Goal: Information Seeking & Learning: Learn about a topic

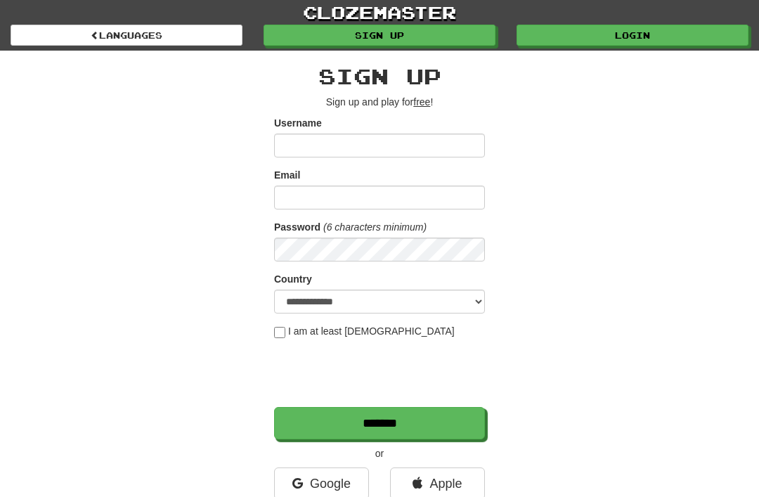
click at [563, 32] on link "Login" at bounding box center [632, 35] width 232 height 21
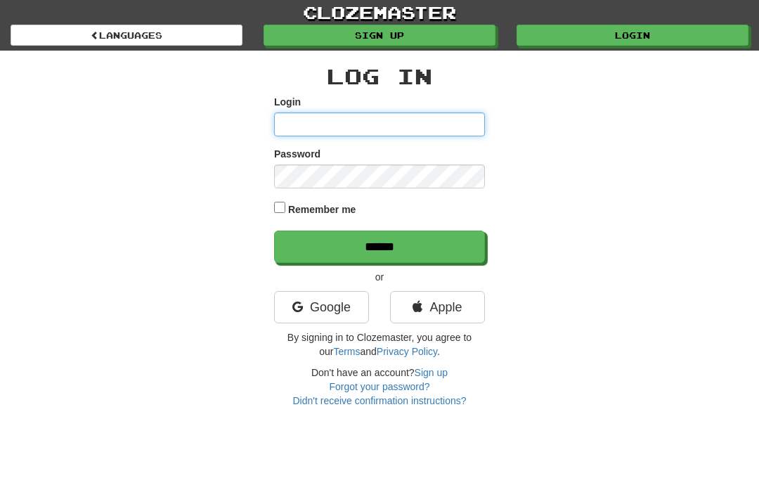
type input "**********"
click at [379, 245] on input "******" at bounding box center [379, 246] width 211 height 32
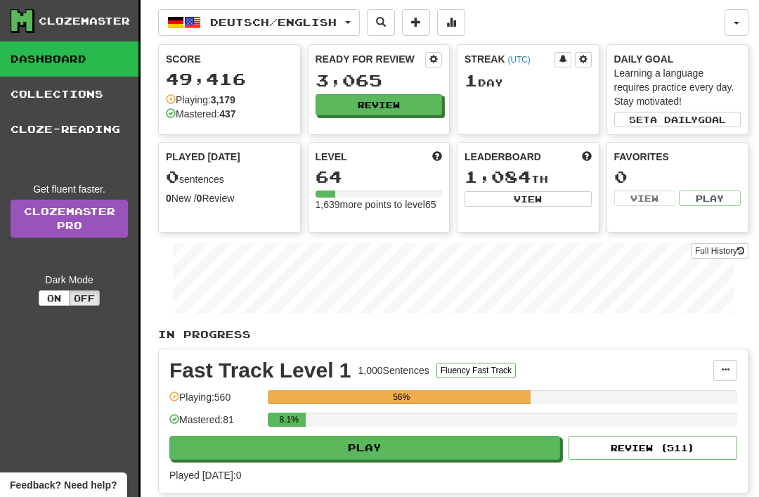
click at [337, 27] on span "Deutsch / English" at bounding box center [273, 22] width 126 height 12
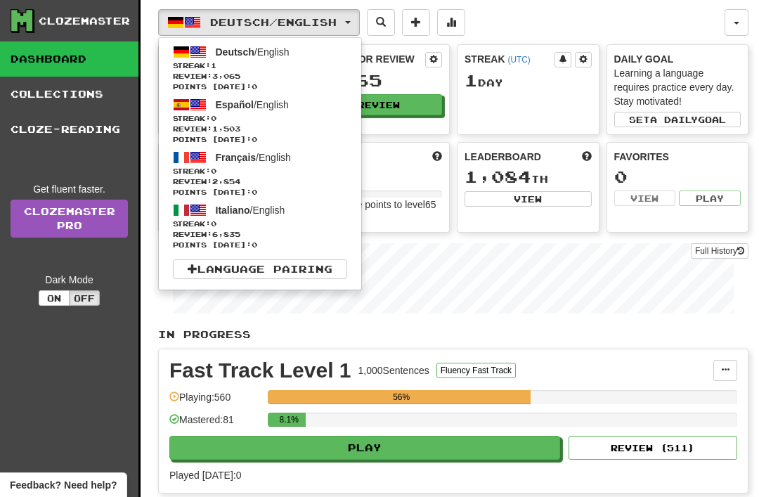
click at [209, 162] on link "Français / English Streak: 0 Review: 2,854 Points today: 0" at bounding box center [260, 173] width 202 height 53
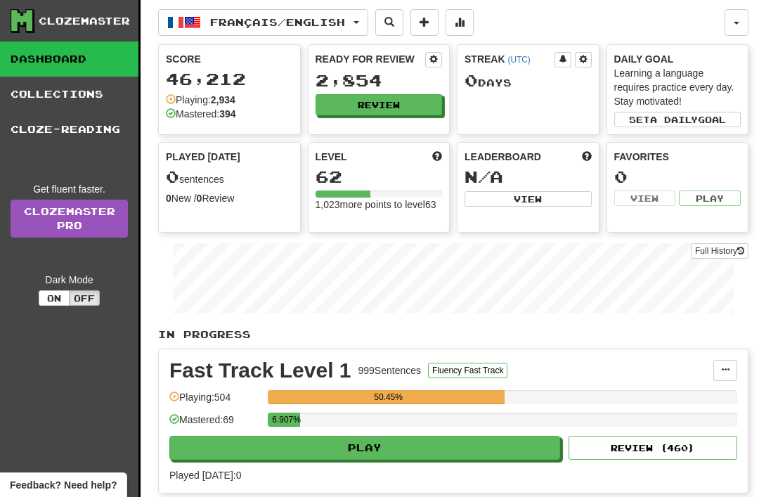
click at [382, 447] on button "Play" at bounding box center [364, 448] width 391 height 24
select select "**"
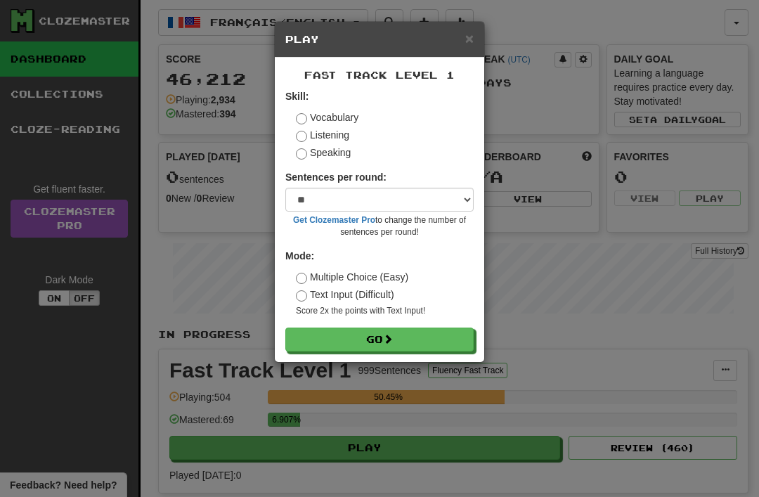
click at [413, 343] on button "Go" at bounding box center [379, 339] width 188 height 24
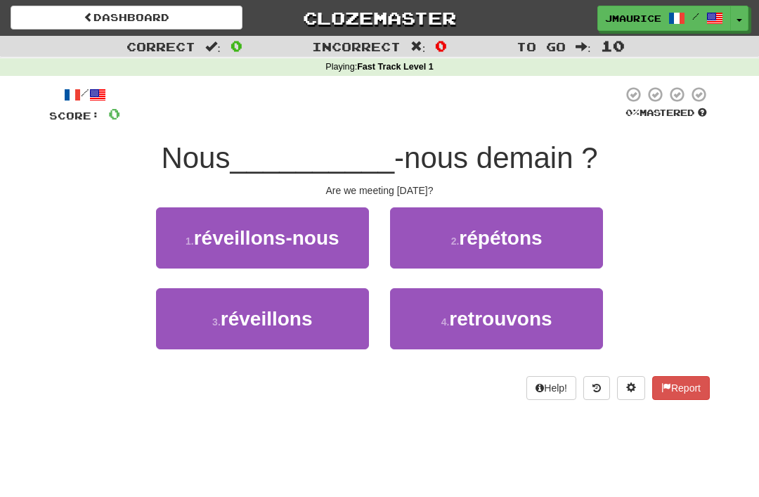
click at [346, 327] on button "3 . réveillons" at bounding box center [262, 318] width 213 height 61
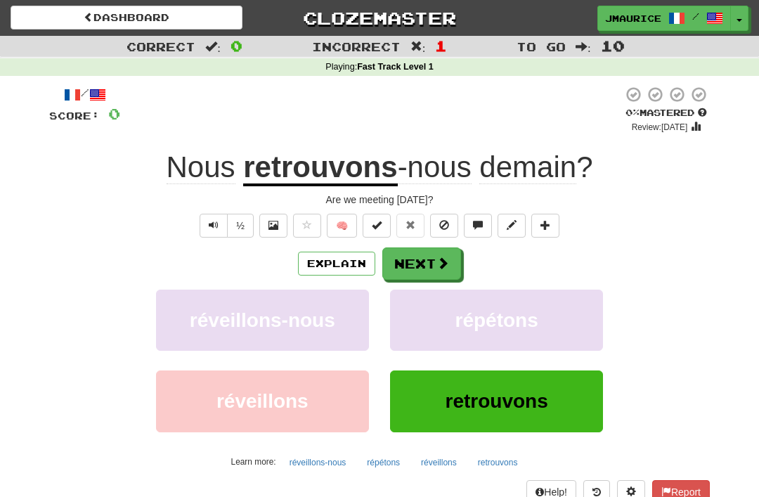
click at [438, 269] on span at bounding box center [442, 262] width 13 height 13
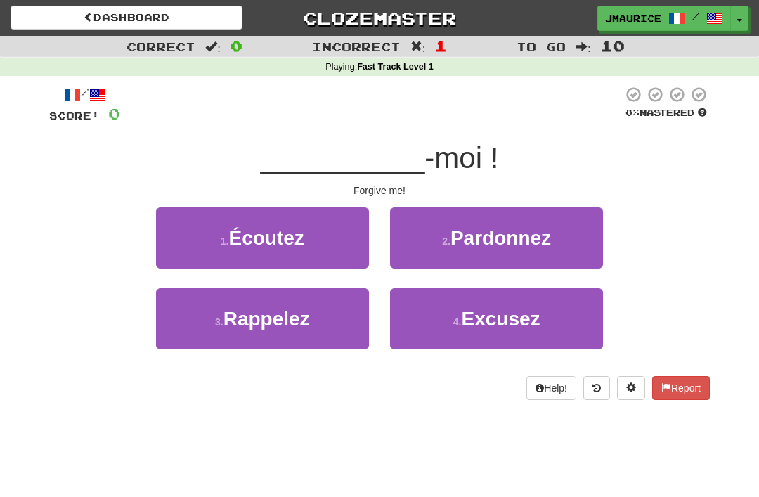
click at [536, 246] on span "Pardonnez" at bounding box center [500, 238] width 100 height 22
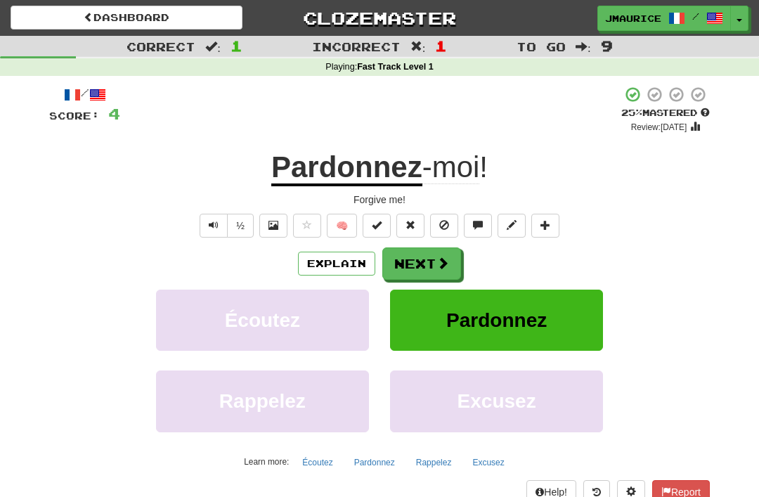
click at [441, 258] on span at bounding box center [442, 262] width 13 height 13
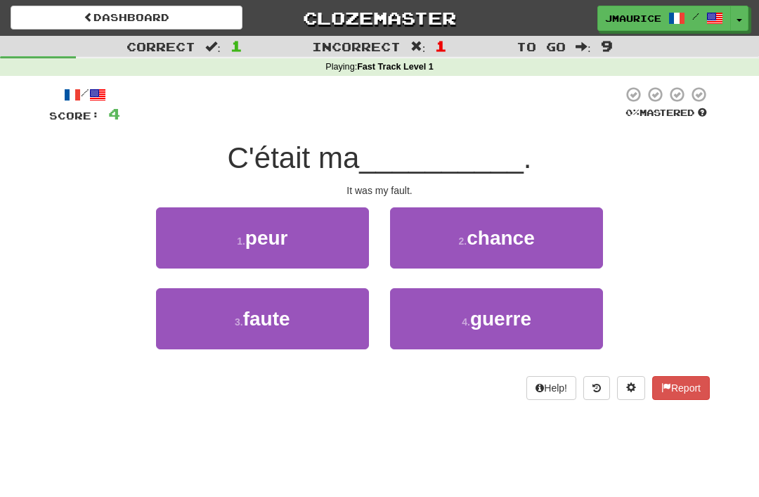
click at [316, 320] on button "3 . faute" at bounding box center [262, 318] width 213 height 61
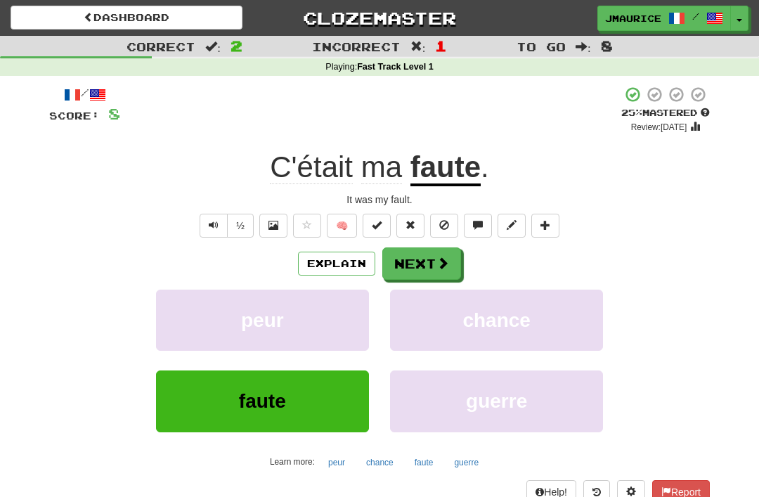
click at [438, 273] on button "Next" at bounding box center [421, 263] width 79 height 32
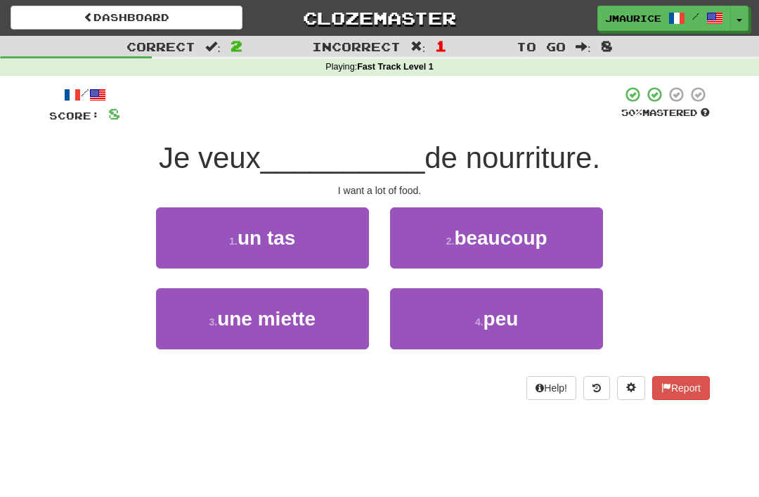
click at [527, 243] on span "beaucoup" at bounding box center [500, 238] width 93 height 22
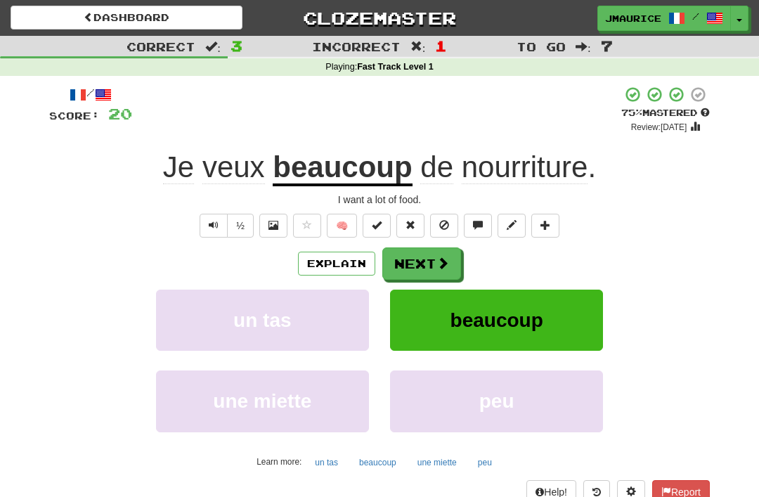
click at [431, 264] on button "Next" at bounding box center [421, 263] width 79 height 32
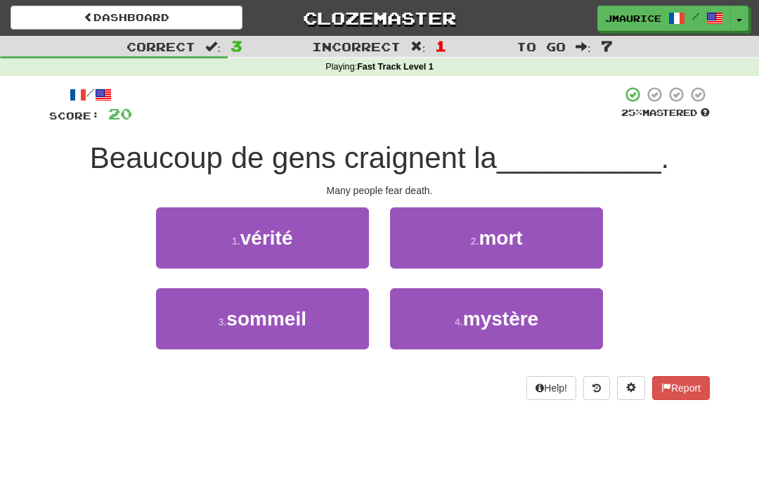
click at [519, 240] on span "mort" at bounding box center [501, 238] width 44 height 22
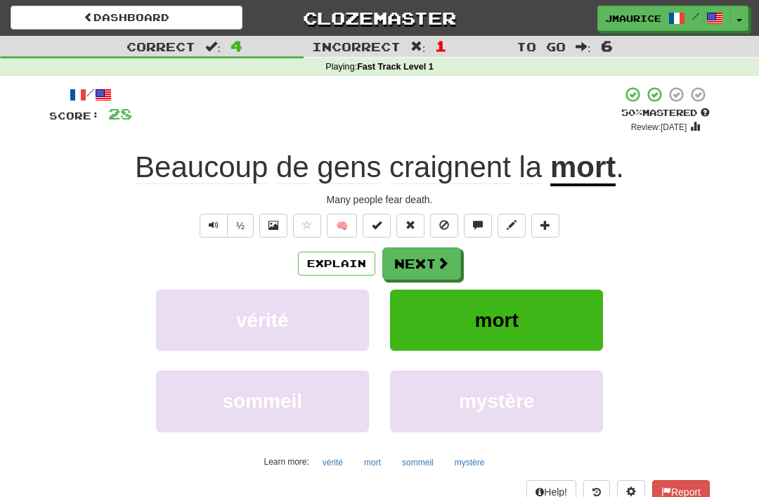
click at [438, 271] on button "Next" at bounding box center [421, 263] width 79 height 32
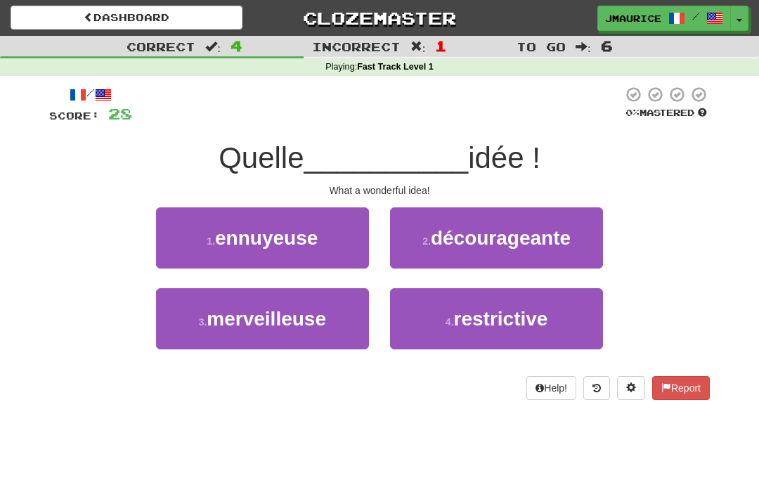
click at [328, 337] on button "3 . merveilleuse" at bounding box center [262, 318] width 213 height 61
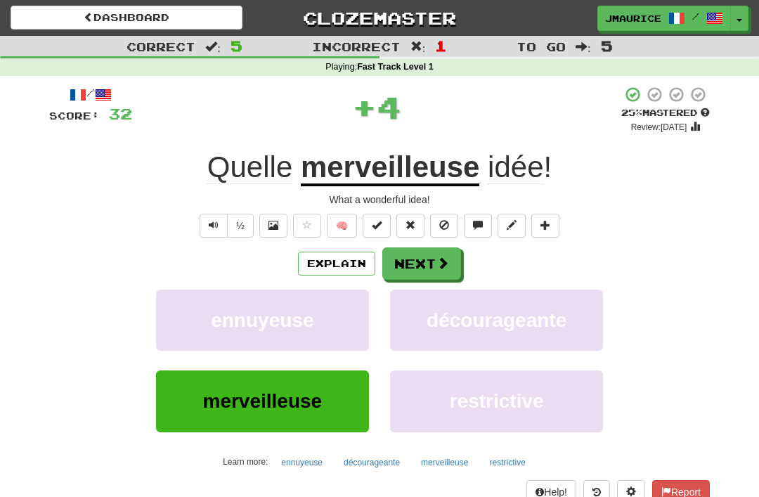
click at [438, 263] on span at bounding box center [442, 262] width 13 height 13
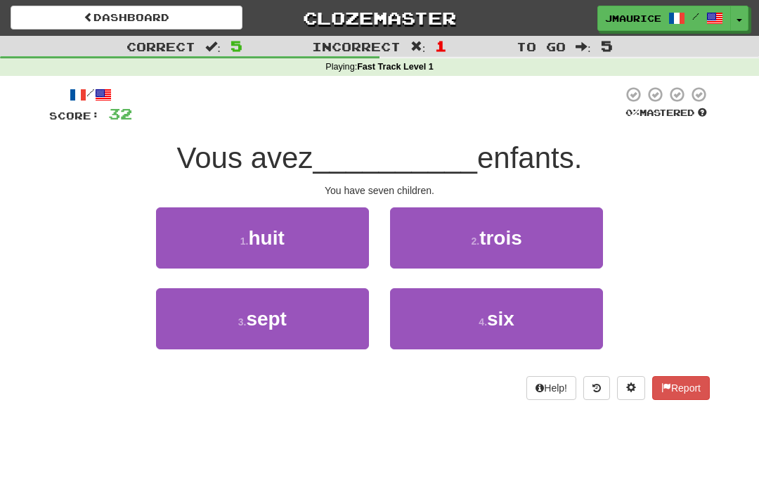
click at [322, 332] on button "3 . sept" at bounding box center [262, 318] width 213 height 61
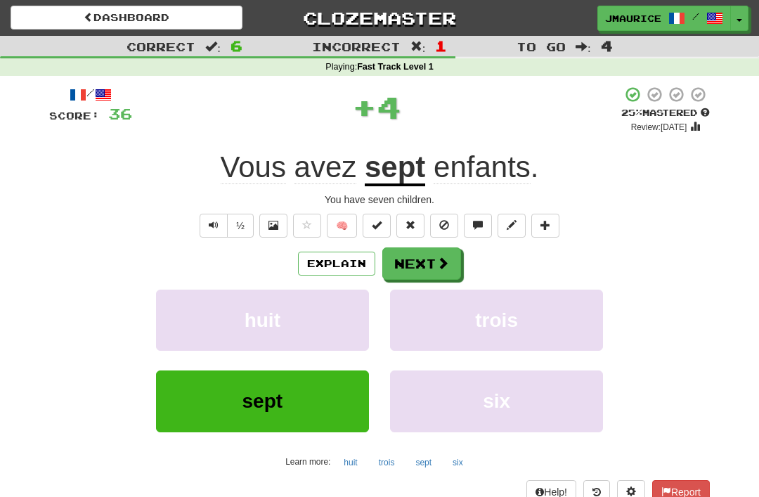
click at [434, 261] on button "Next" at bounding box center [421, 263] width 79 height 32
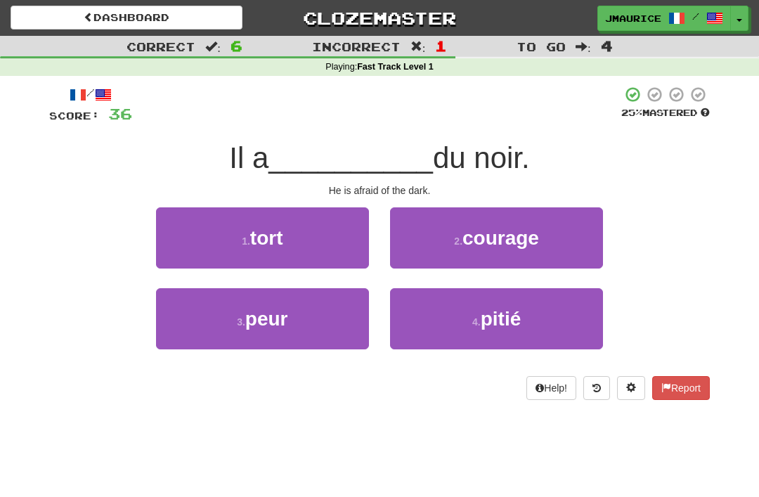
click at [334, 331] on button "3 . peur" at bounding box center [262, 318] width 213 height 61
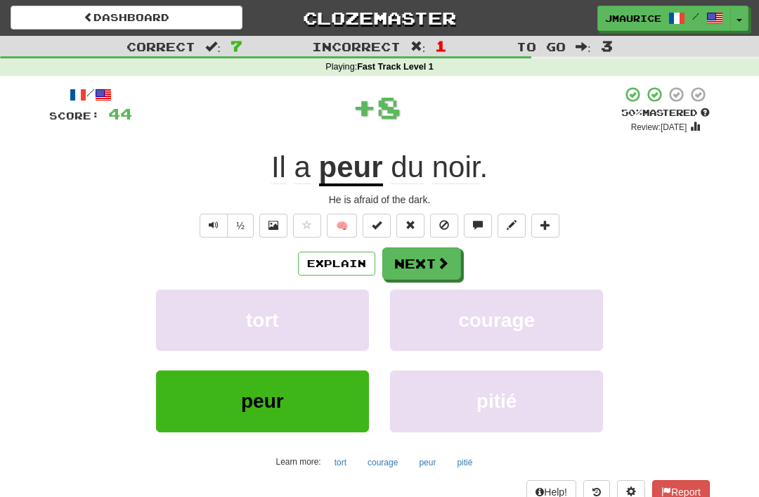
click at [437, 266] on span at bounding box center [442, 262] width 13 height 13
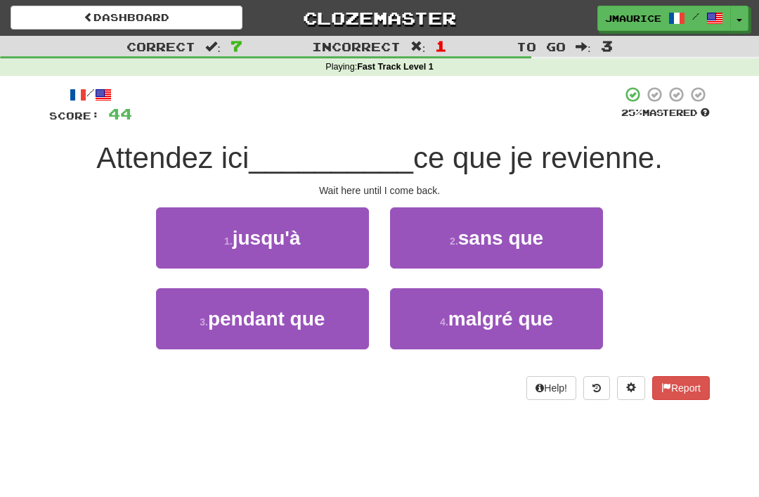
click at [334, 254] on button "1 . jusqu'à" at bounding box center [262, 237] width 213 height 61
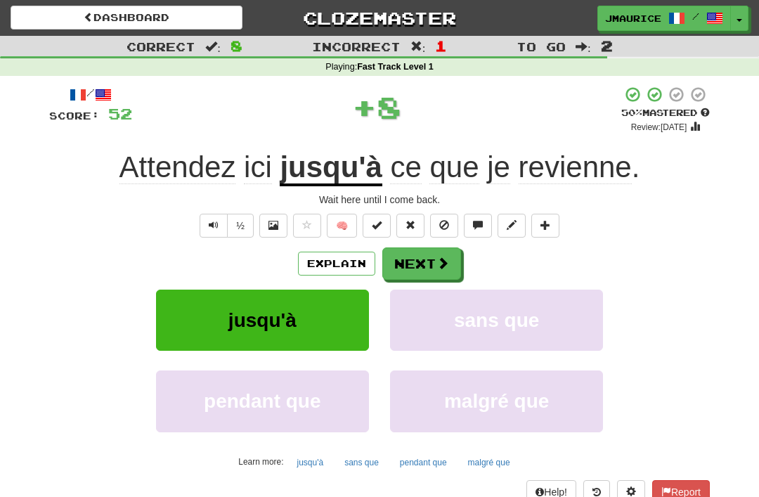
click at [422, 275] on button "Next" at bounding box center [421, 263] width 79 height 32
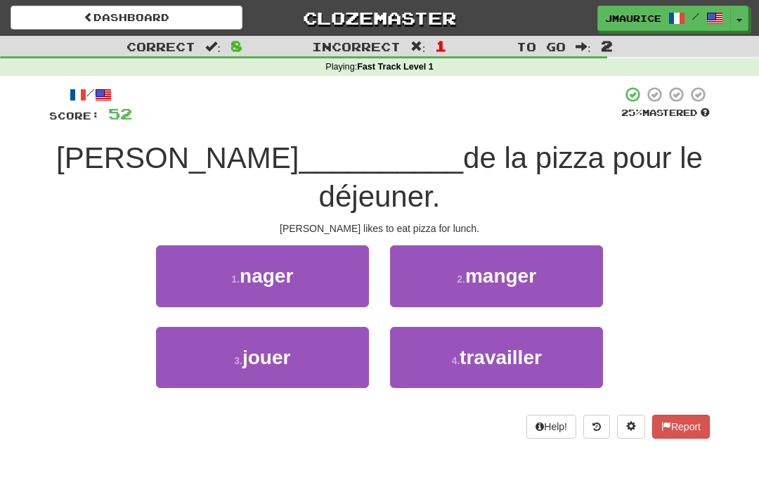
click at [450, 313] on div "2 . manger" at bounding box center [496, 285] width 234 height 81
click at [461, 287] on button "2 . manger" at bounding box center [496, 275] width 213 height 61
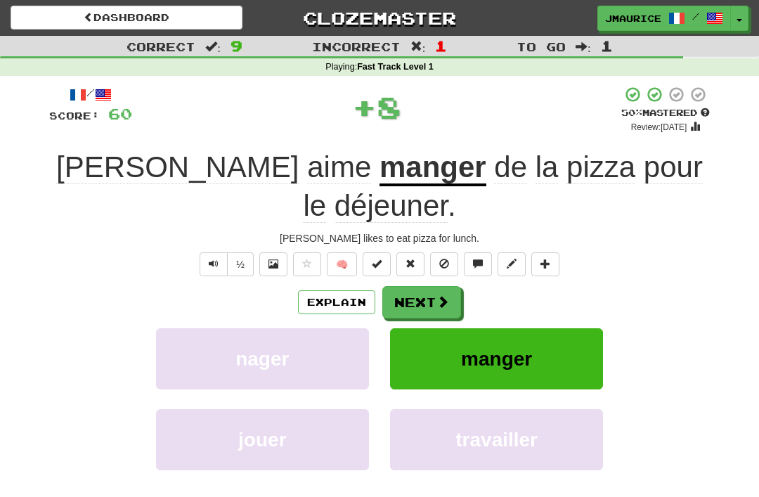
click at [430, 286] on button "Next" at bounding box center [421, 302] width 79 height 32
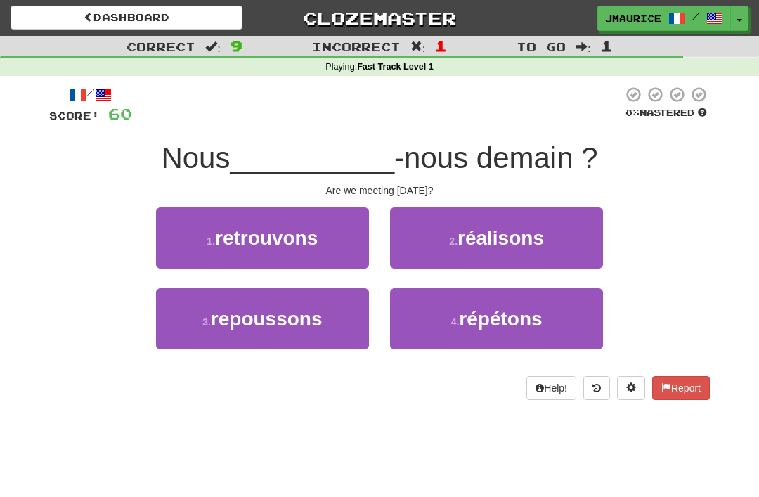
click at [332, 240] on button "1 . retrouvons" at bounding box center [262, 237] width 213 height 61
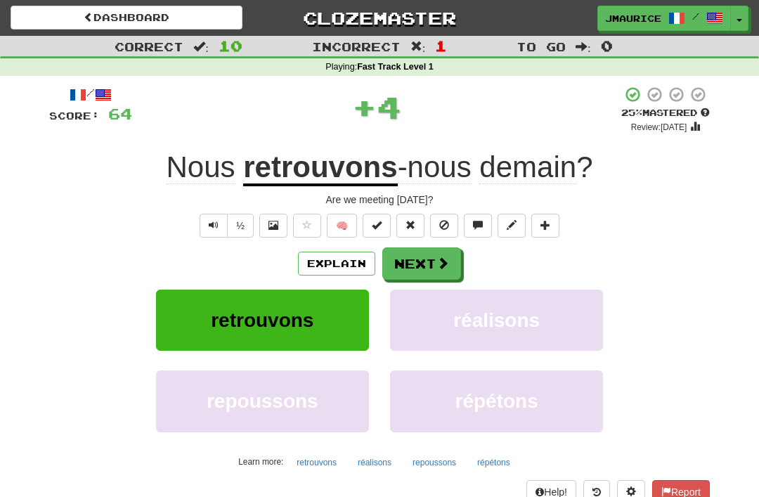
click at [443, 272] on button "Next" at bounding box center [421, 263] width 79 height 32
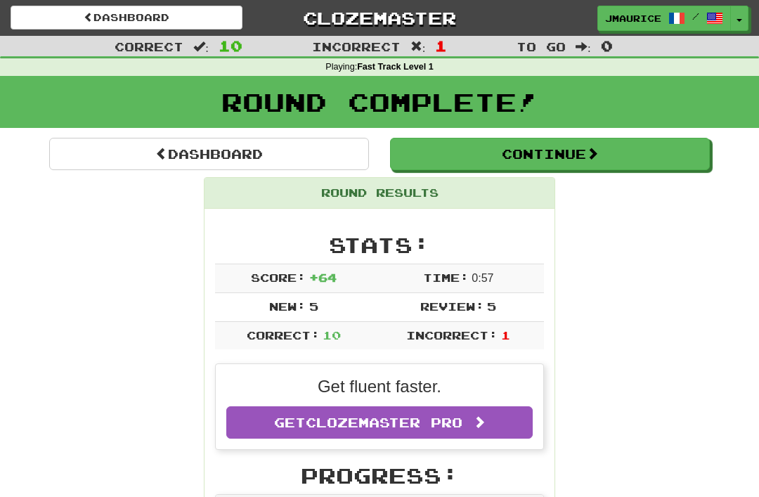
click at [121, 152] on link "Dashboard" at bounding box center [209, 154] width 320 height 32
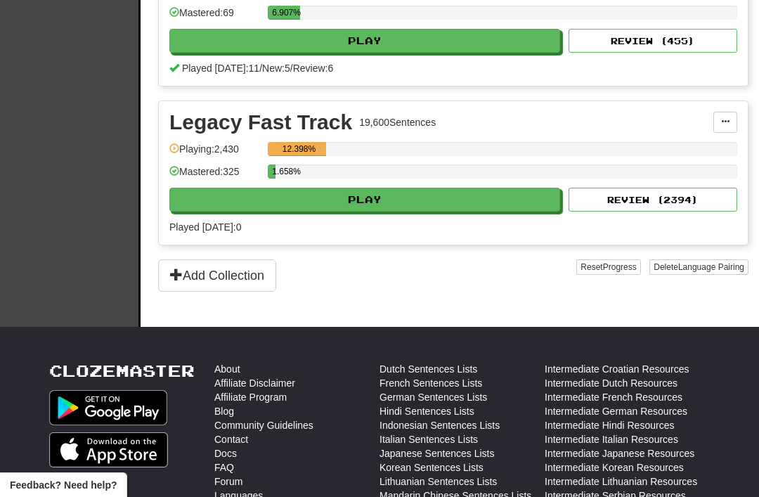
scroll to position [416, 0]
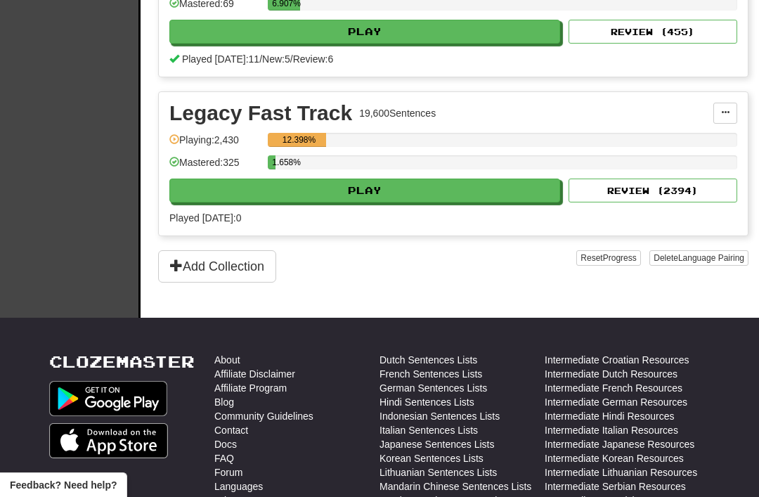
click at [219, 193] on button "Play" at bounding box center [364, 190] width 391 height 24
select select "**"
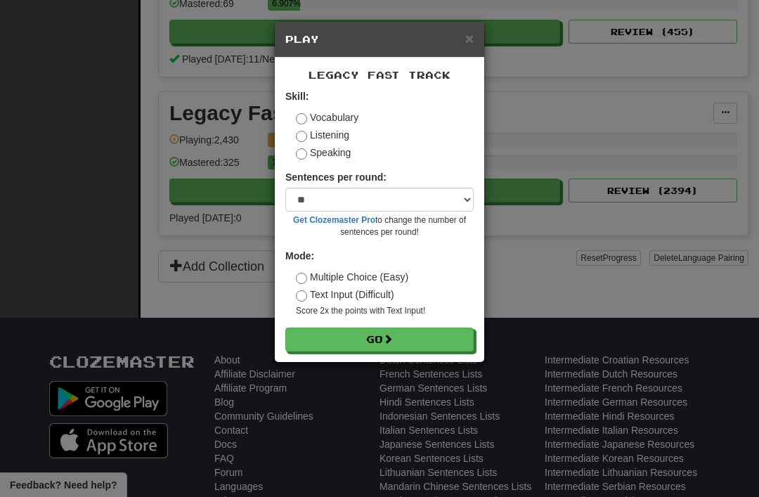
click at [317, 340] on button "Go" at bounding box center [379, 339] width 188 height 24
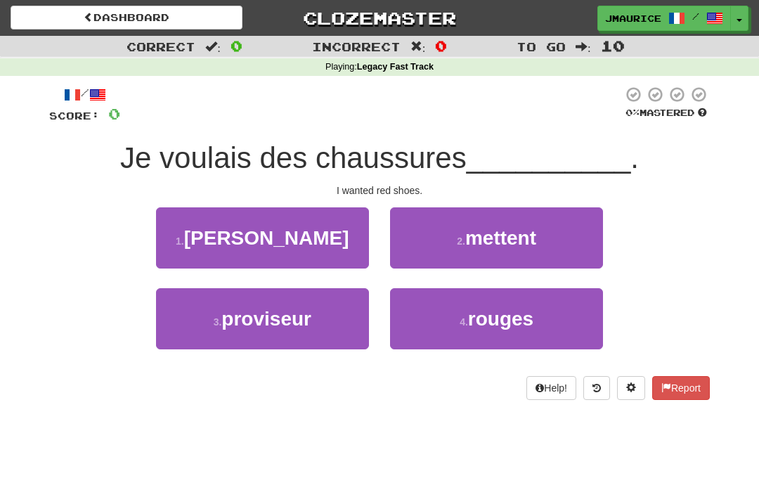
click at [438, 320] on button "4 . rouges" at bounding box center [496, 318] width 213 height 61
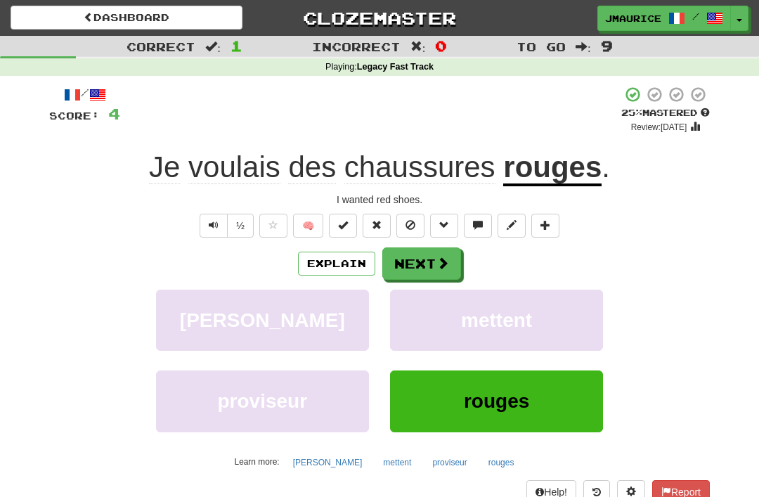
click at [411, 264] on button "Next" at bounding box center [421, 263] width 79 height 32
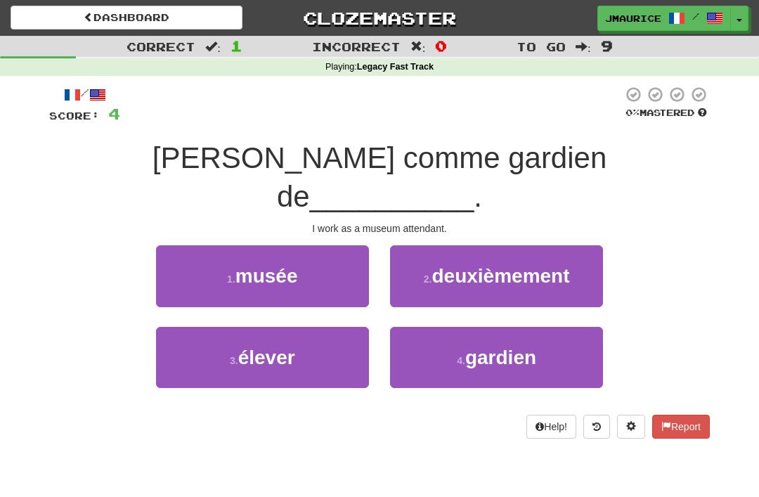
click at [242, 265] on span "musée" at bounding box center [266, 276] width 63 height 22
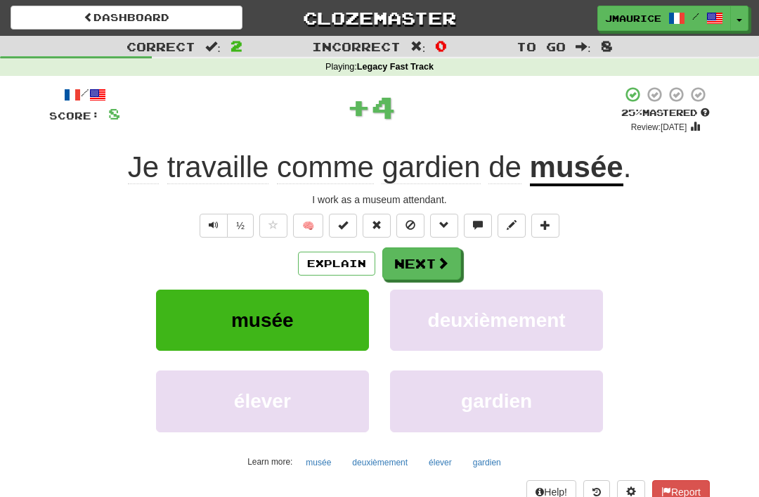
click at [410, 263] on button "Next" at bounding box center [421, 263] width 79 height 32
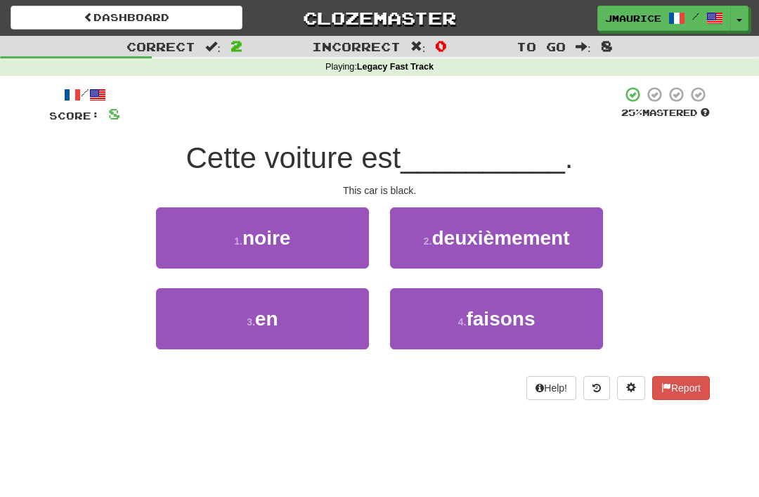
click at [228, 245] on button "1 . noire" at bounding box center [262, 237] width 213 height 61
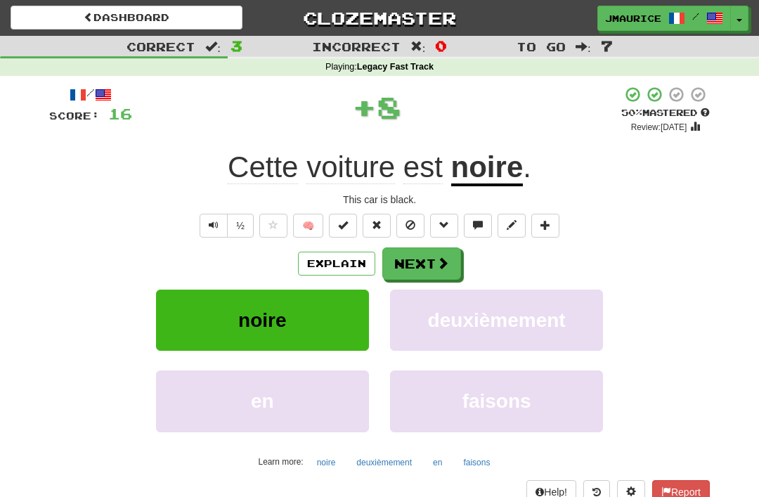
click at [419, 263] on button "Next" at bounding box center [421, 263] width 79 height 32
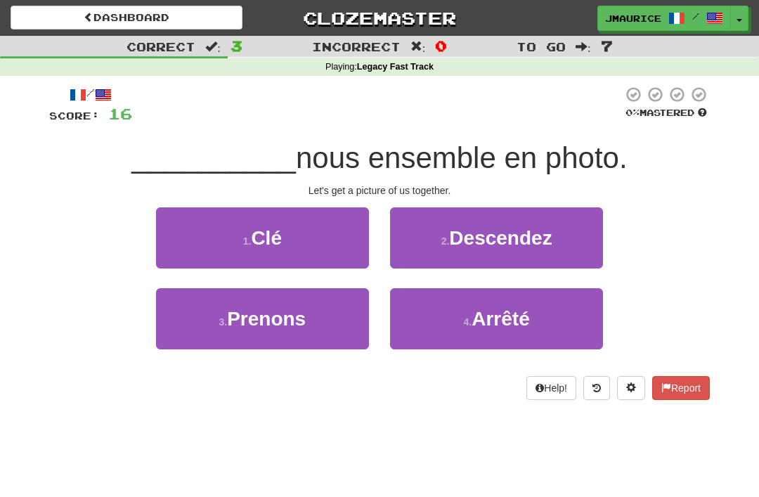
click at [261, 334] on button "3 . Prenons" at bounding box center [262, 318] width 213 height 61
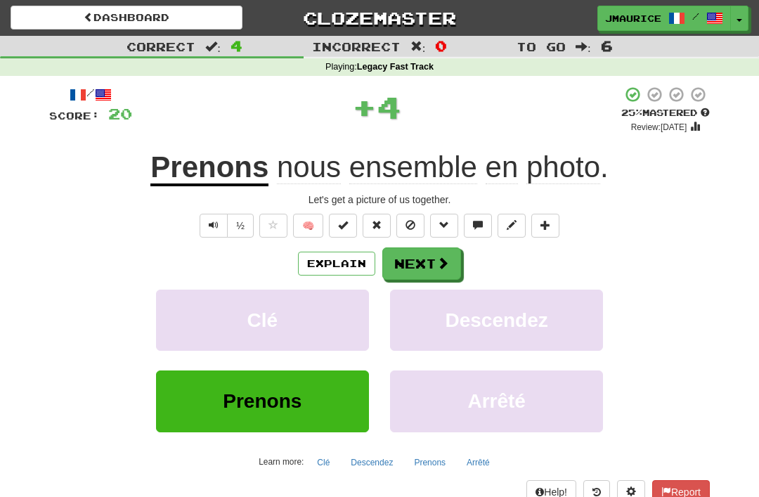
click at [414, 261] on button "Next" at bounding box center [421, 263] width 79 height 32
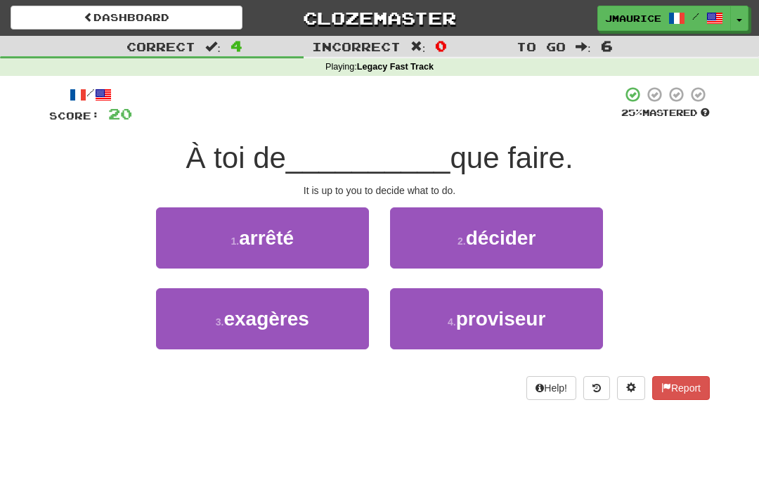
click at [442, 233] on button "2 . décider" at bounding box center [496, 237] width 213 height 61
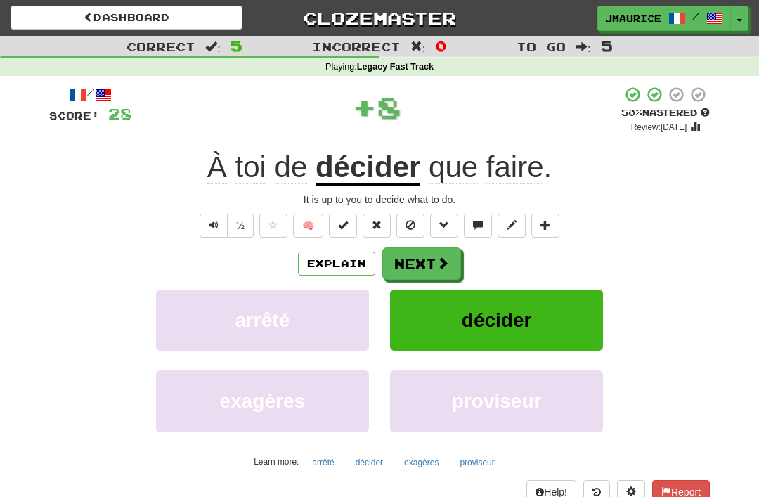
click at [415, 260] on button "Next" at bounding box center [421, 263] width 79 height 32
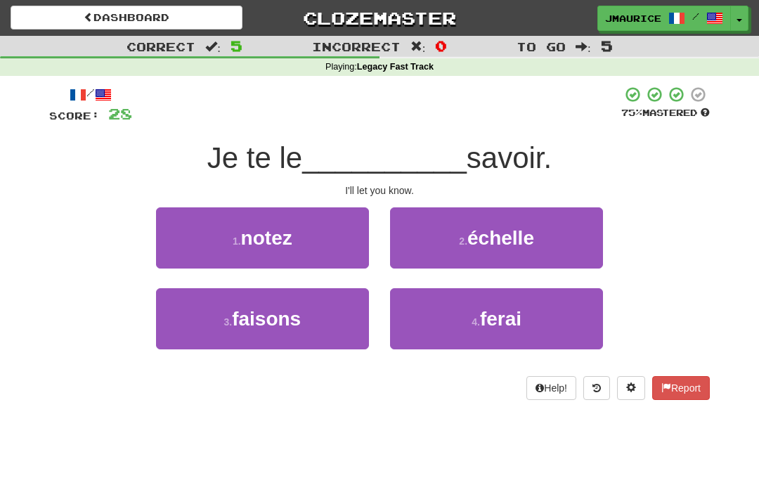
click at [440, 326] on button "4 . ferai" at bounding box center [496, 318] width 213 height 61
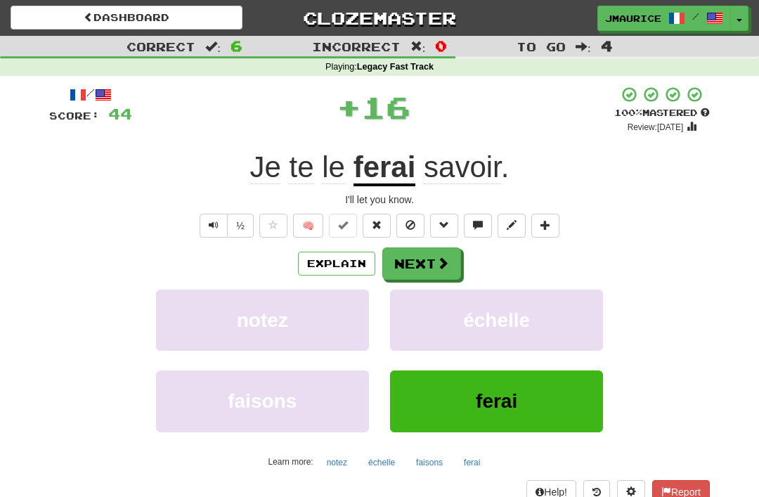
click at [410, 261] on button "Next" at bounding box center [421, 263] width 79 height 32
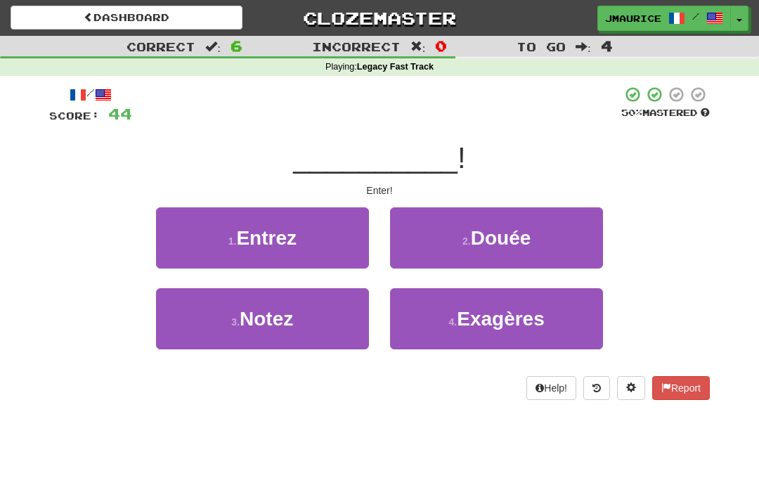
click at [225, 240] on button "1 . Entrez" at bounding box center [262, 237] width 213 height 61
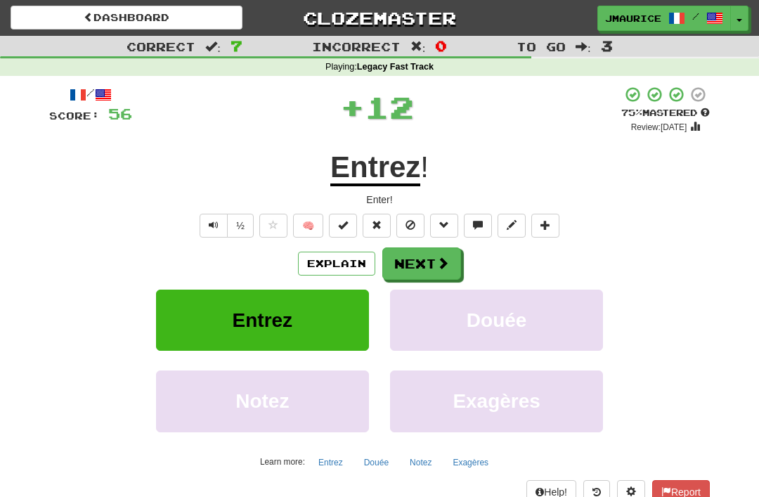
click at [411, 264] on button "Next" at bounding box center [421, 263] width 79 height 32
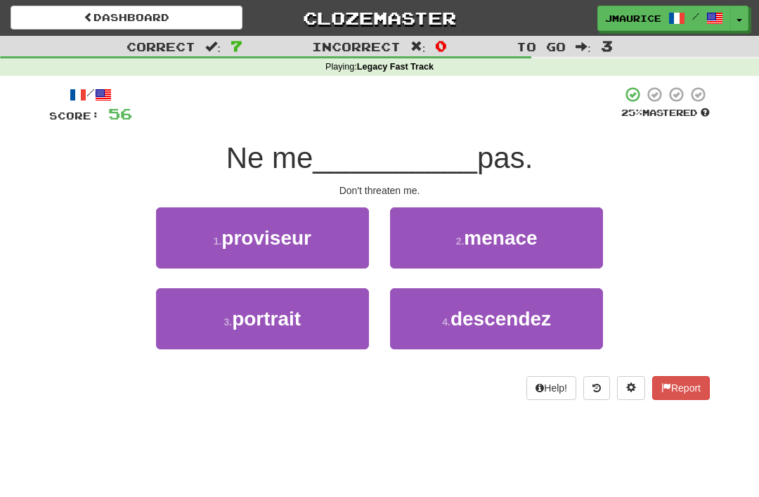
click at [448, 261] on button "2 . menace" at bounding box center [496, 237] width 213 height 61
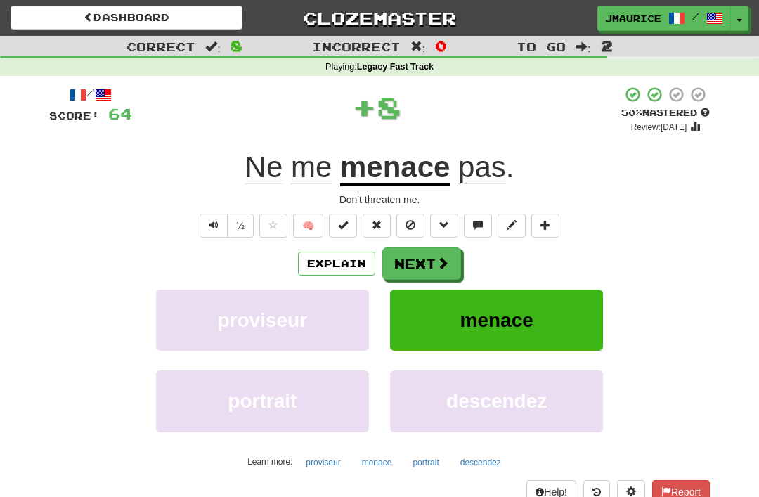
click at [411, 266] on button "Next" at bounding box center [421, 263] width 79 height 32
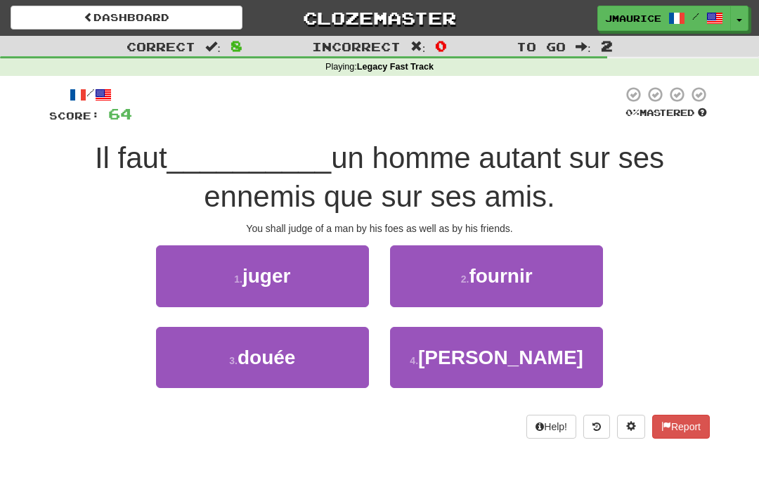
click at [254, 279] on span "juger" at bounding box center [266, 276] width 48 height 22
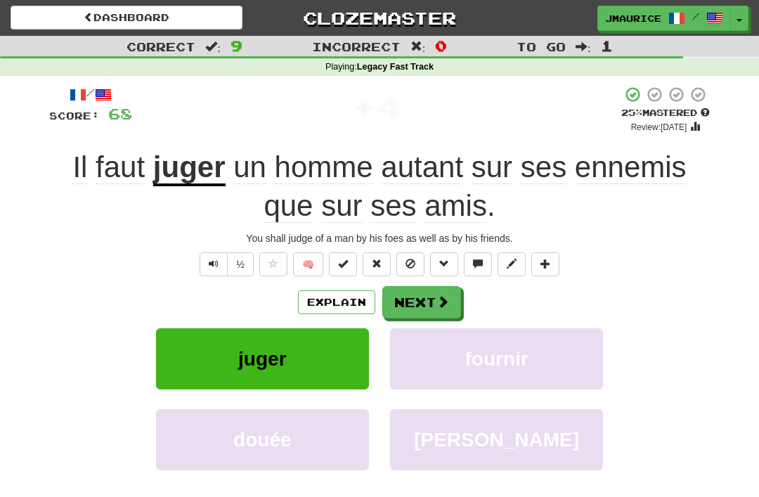
click at [411, 297] on button "Next" at bounding box center [421, 302] width 79 height 32
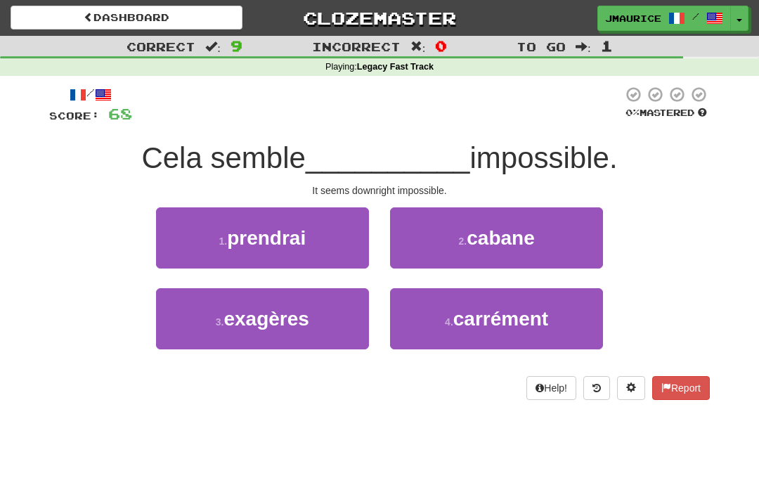
click at [447, 320] on small "4 ." at bounding box center [449, 321] width 8 height 11
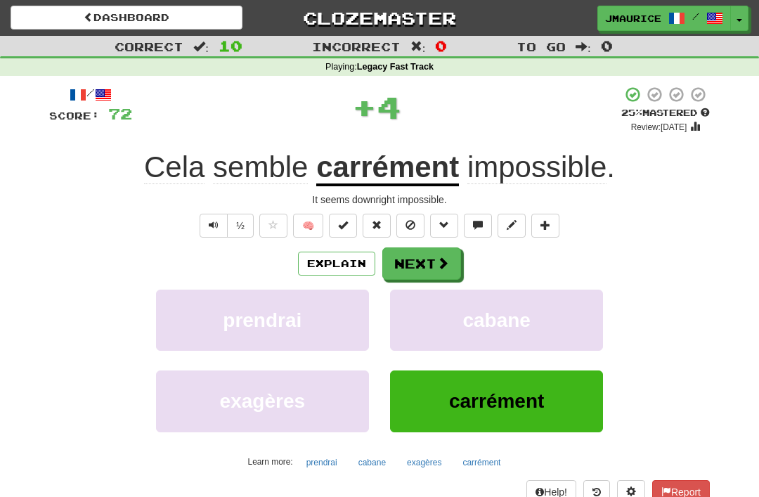
click at [410, 262] on button "Next" at bounding box center [421, 263] width 79 height 32
